Goal: Transaction & Acquisition: Purchase product/service

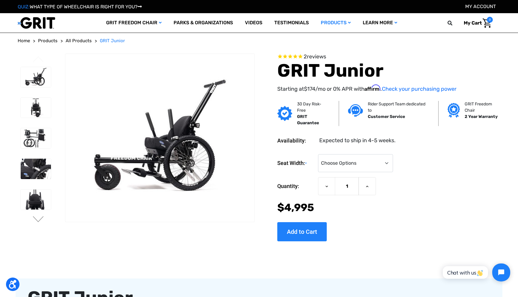
click at [36, 216] on div at bounding box center [36, 247] width 36 height 366
click at [37, 221] on button "Next" at bounding box center [38, 219] width 13 height 7
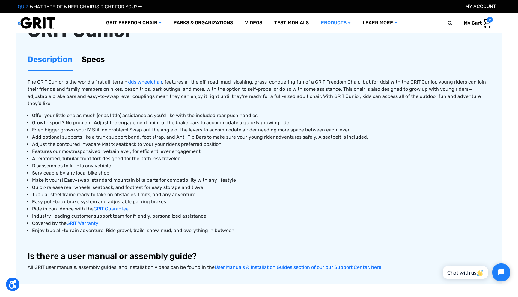
scroll to position [236, 0]
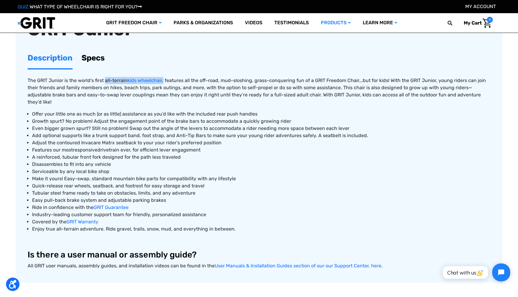
drag, startPoint x: 105, startPoint y: 81, endPoint x: 162, endPoint y: 80, distance: 57.9
click at [162, 80] on span "The GRIT Junior is the world's first all-terrain kids wheelchair . features all…" at bounding box center [257, 91] width 458 height 27
copy span "all-terrain kids wheelchair ."
click at [181, 147] on span "Features our most responsive drivetrain ever, for efficient lever engagement" at bounding box center [116, 150] width 168 height 6
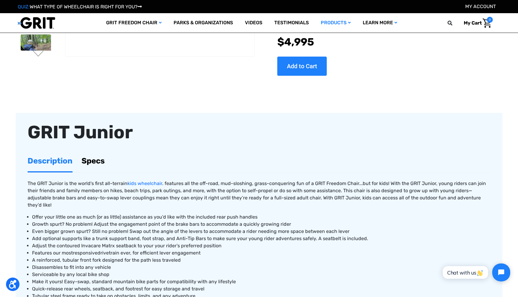
scroll to position [0, 0]
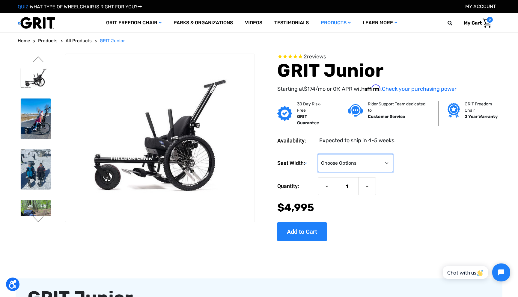
click at [339, 166] on select "Choose Options <10" 11-12"" at bounding box center [355, 163] width 75 height 18
select select "336"
click at [318, 154] on select "Choose Options <10" 11-12"" at bounding box center [355, 163] width 75 height 18
click at [334, 162] on select "Choose Options <10" 11-12"" at bounding box center [355, 163] width 75 height 18
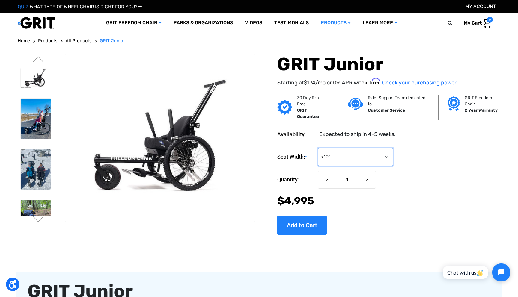
click at [338, 149] on select "Choose Options <10" 11-12"" at bounding box center [355, 157] width 75 height 18
click at [318, 148] on select "Choose Options <10" 11-12"" at bounding box center [355, 157] width 75 height 18
click at [333, 156] on select "Choose Options <10" 11-12"" at bounding box center [355, 157] width 75 height 18
select select "337"
click at [318, 148] on select "Choose Options <10" 11-12"" at bounding box center [355, 157] width 75 height 18
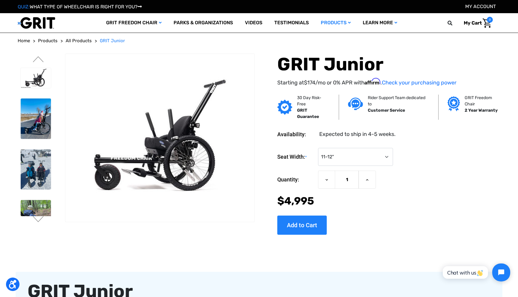
click at [305, 163] on small "*" at bounding box center [305, 157] width 1 height 18
click at [318, 163] on select "Choose Options <10" 11-12"" at bounding box center [355, 157] width 75 height 18
click at [288, 155] on label "Seat Width: *" at bounding box center [296, 157] width 38 height 18
click at [318, 155] on select "Choose Options <10" 11-12"" at bounding box center [355, 157] width 75 height 18
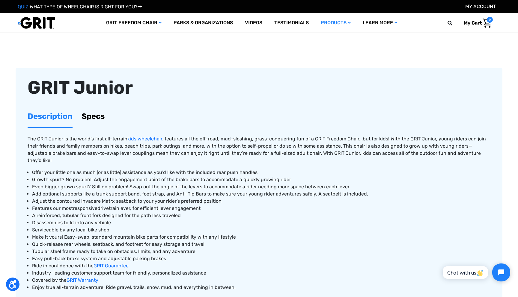
scroll to position [183, 0]
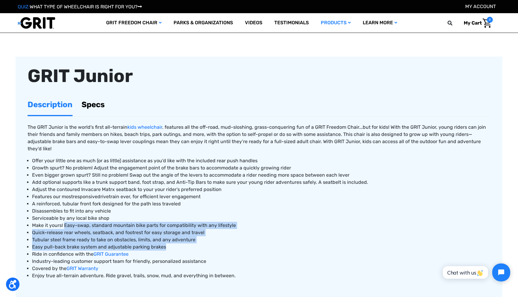
drag, startPoint x: 64, startPoint y: 220, endPoint x: 208, endPoint y: 241, distance: 145.7
click at [208, 241] on ul "Offer your little one as much (or as little) assistance as you’d like with the …" at bounding box center [259, 218] width 463 height 122
copy ul "Easy-swap, standard mountain bike parts for compatibility with any lifestyle Qu…"
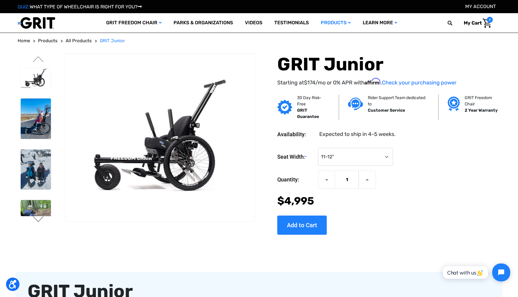
click at [41, 222] on button "Next" at bounding box center [38, 219] width 13 height 7
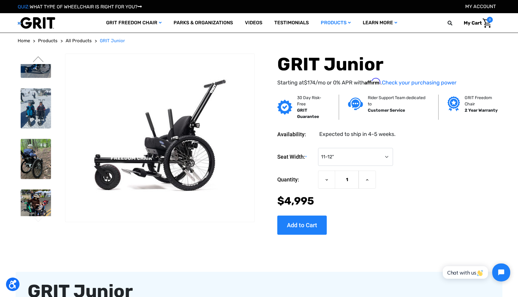
click at [41, 222] on button "Next" at bounding box center [38, 219] width 13 height 7
click at [36, 58] on button "Previous" at bounding box center [38, 59] width 13 height 7
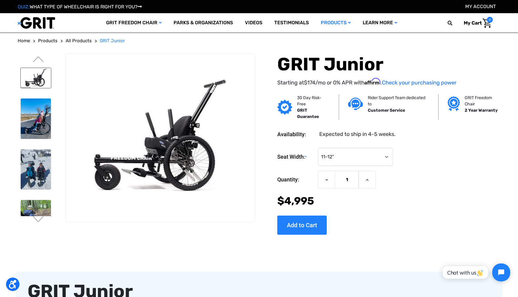
click at [37, 74] on img at bounding box center [36, 78] width 30 height 20
